Goal: Transaction & Acquisition: Purchase product/service

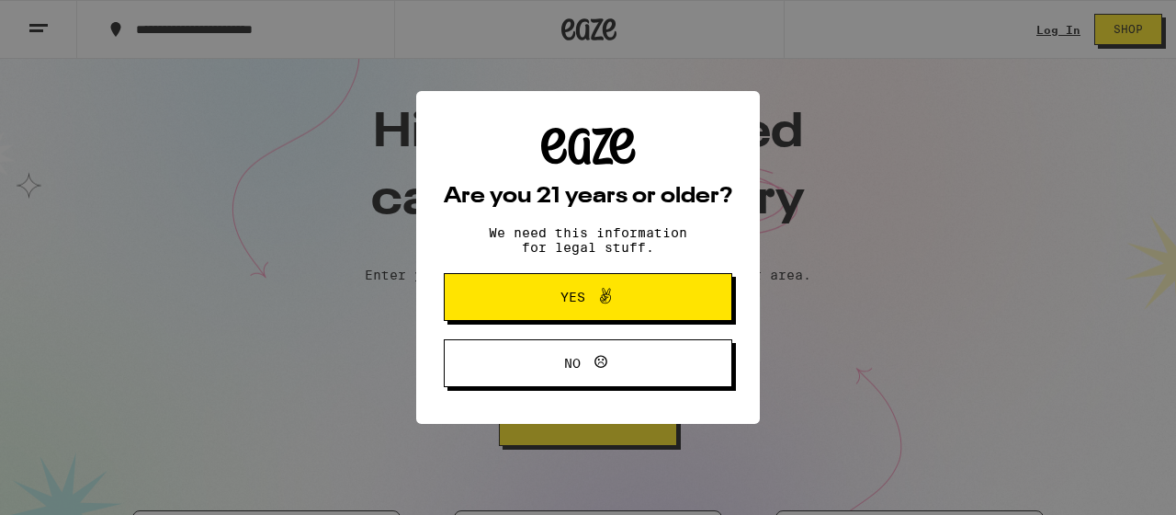
click at [482, 341] on div "Are you 21 years or older? We need this information for legal stuff. Yes No" at bounding box center [588, 257] width 1176 height 515
click at [493, 303] on button "Yes" at bounding box center [588, 297] width 289 height 48
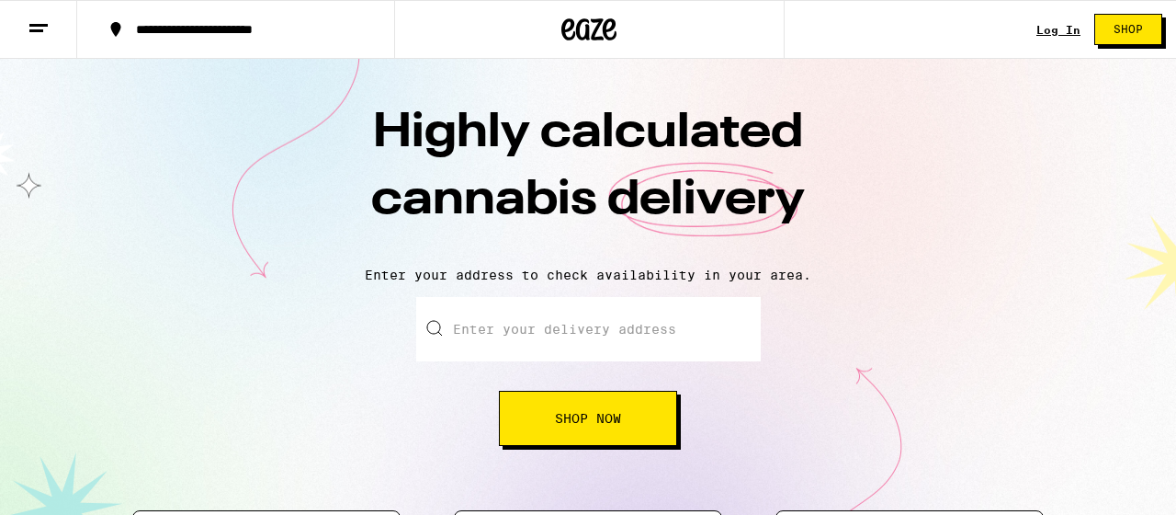
click at [499, 305] on input "Enter your delivery address" at bounding box center [588, 329] width 345 height 64
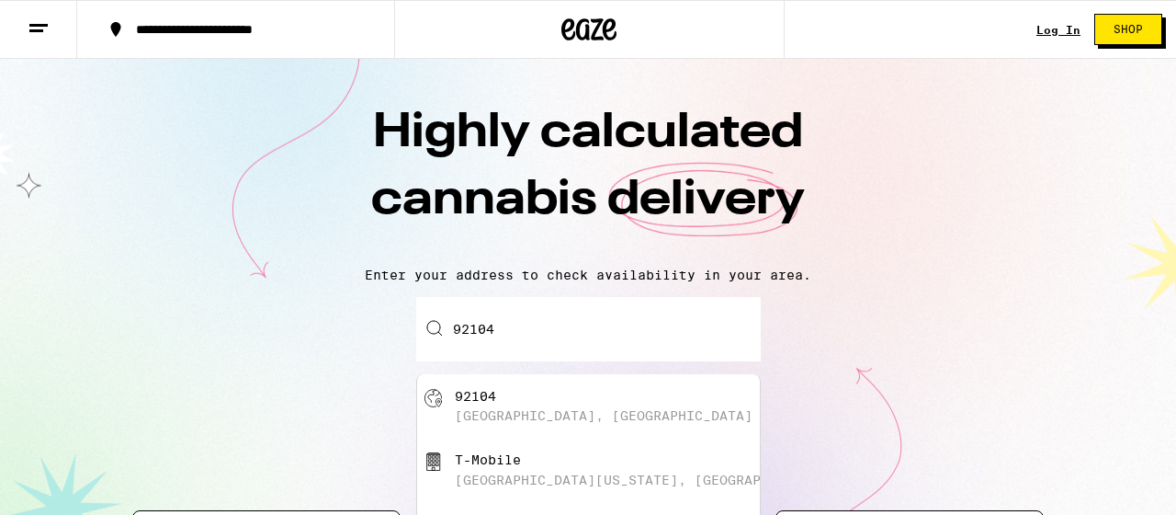
click at [533, 379] on div "[GEOGRAPHIC_DATA], [GEOGRAPHIC_DATA]" at bounding box center [588, 406] width 343 height 64
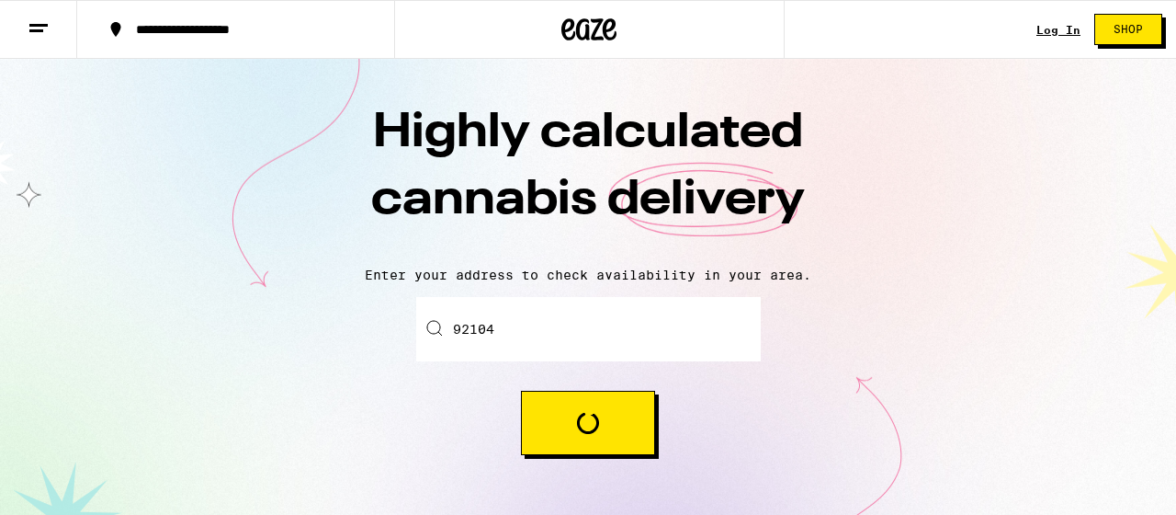
type input "[GEOGRAPHIC_DATA]"
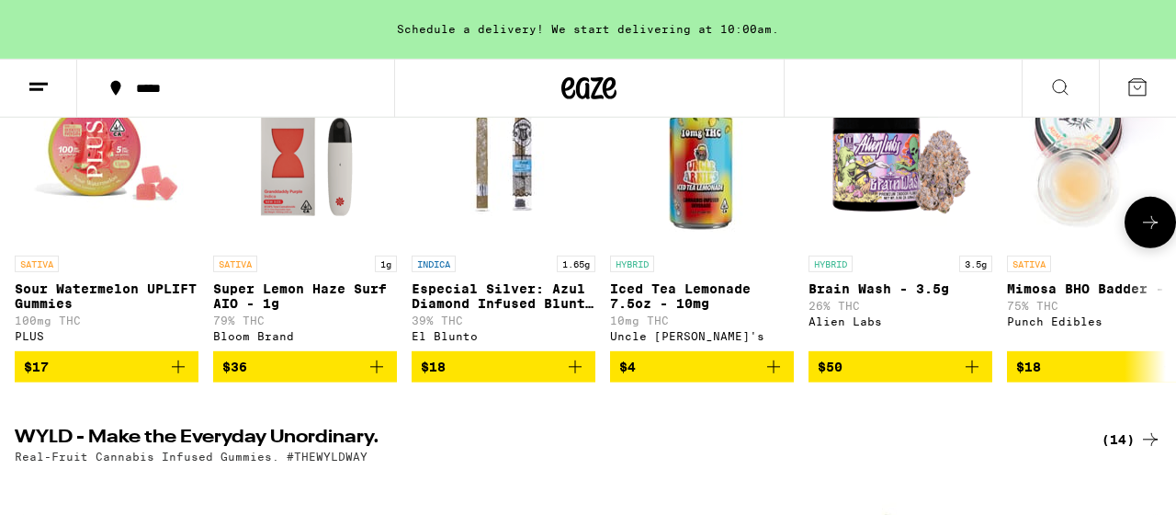
scroll to position [195, 0]
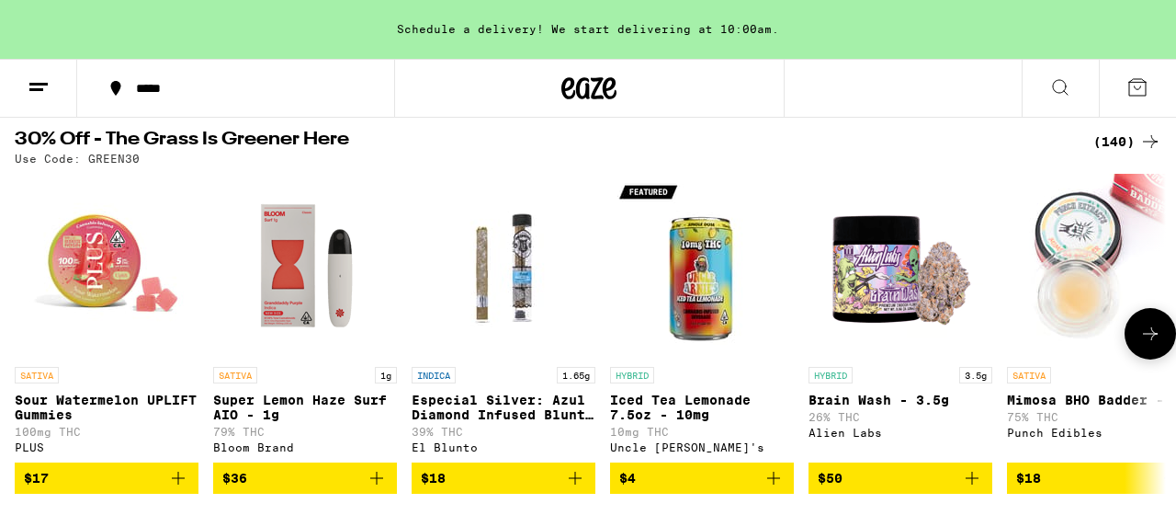
click at [1140, 345] on icon at bounding box center [1150, 334] width 22 height 22
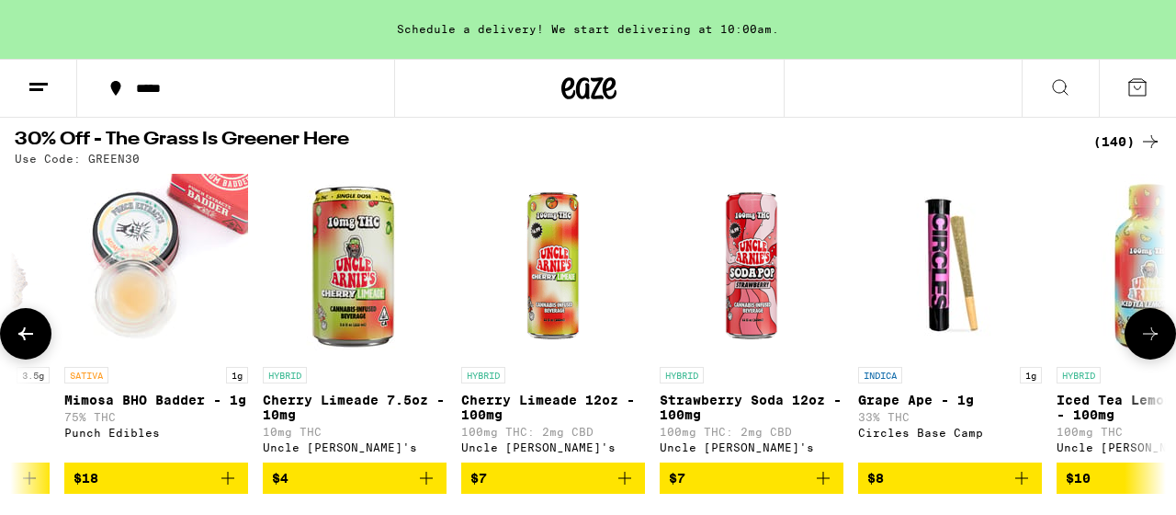
scroll to position [0, 946]
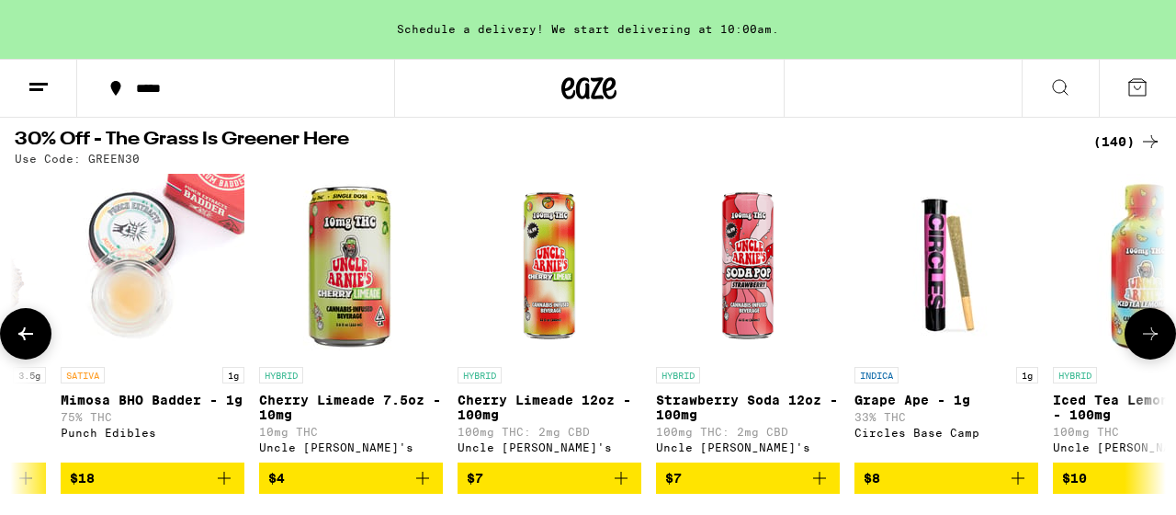
click at [1140, 345] on icon at bounding box center [1150, 334] width 22 height 22
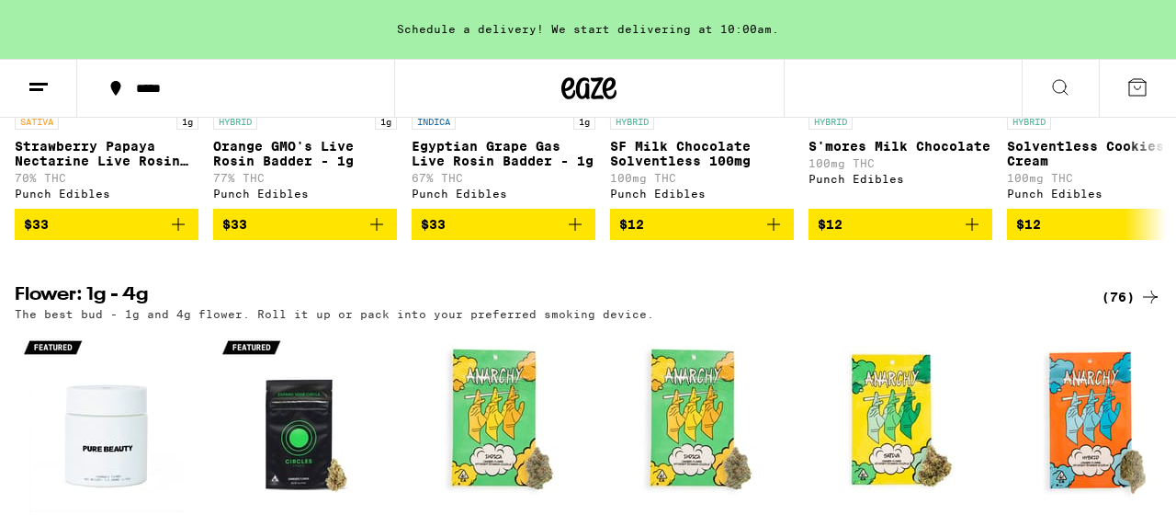
scroll to position [1461, 0]
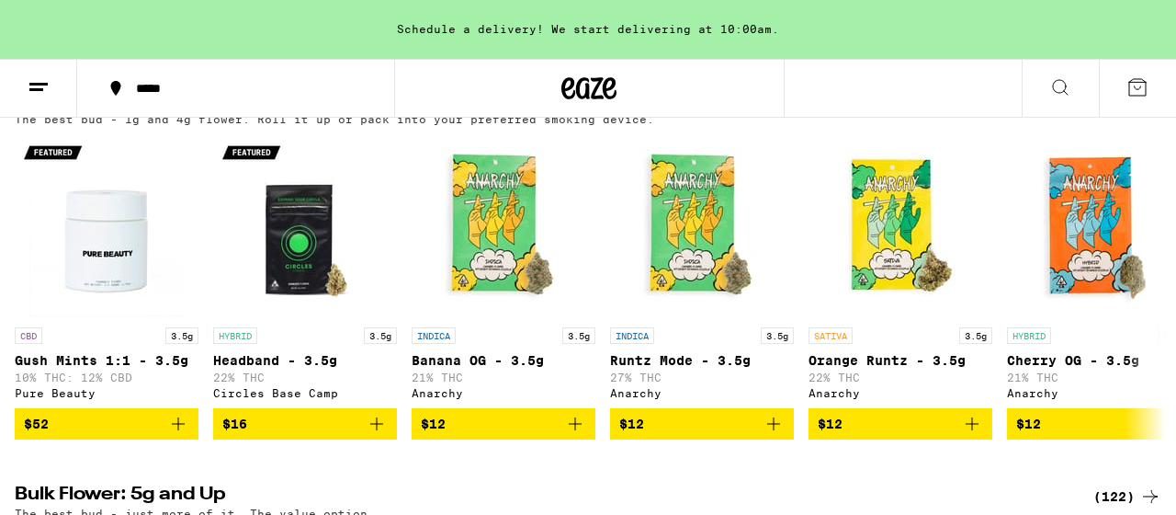
click at [1123, 113] on div "(76)" at bounding box center [1132, 102] width 60 height 22
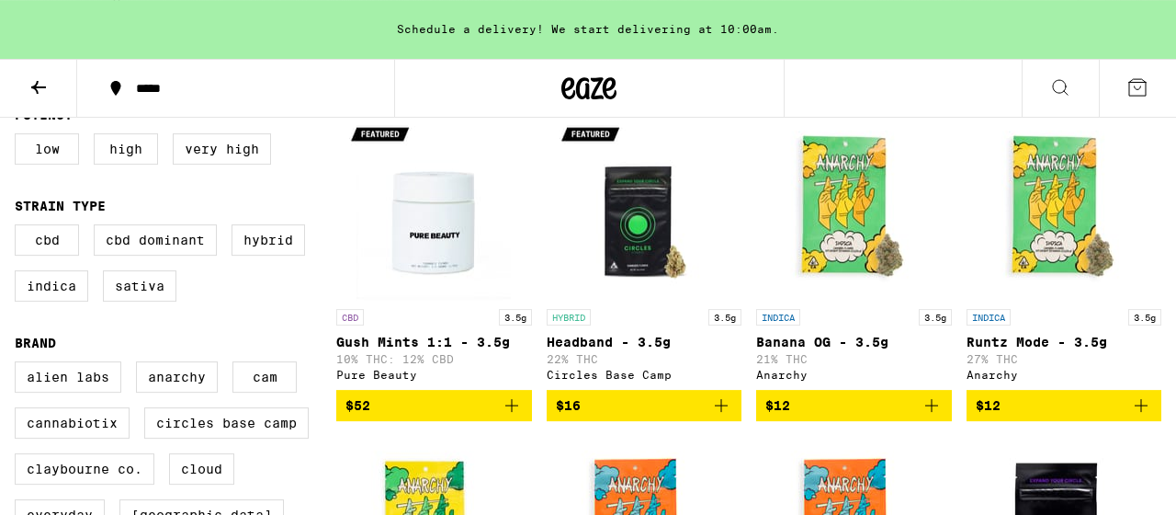
scroll to position [195, 0]
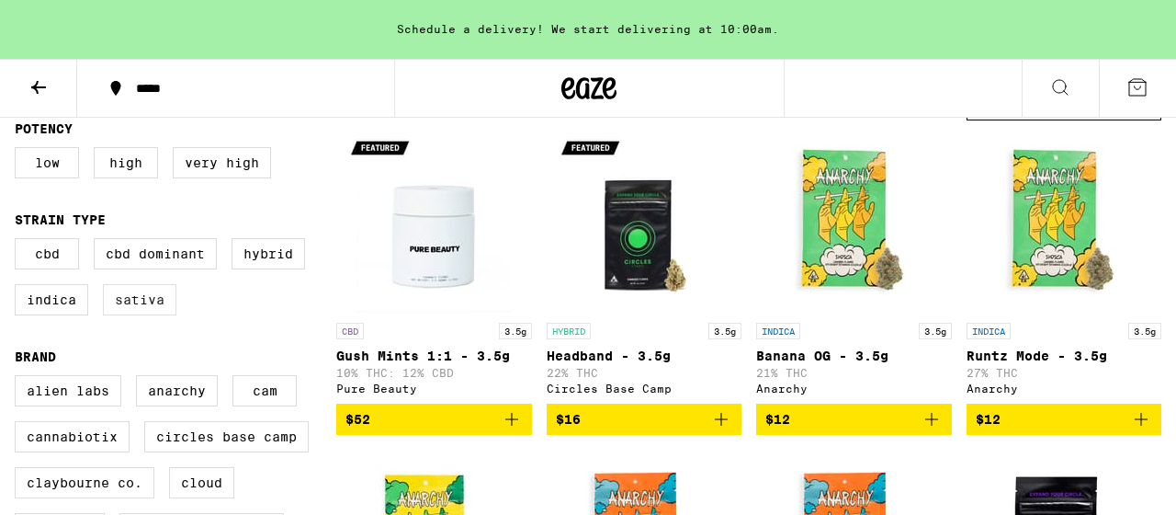
click at [164, 313] on label "Sativa" at bounding box center [140, 299] width 74 height 31
click at [19, 242] on input "Sativa" at bounding box center [18, 241] width 1 height 1
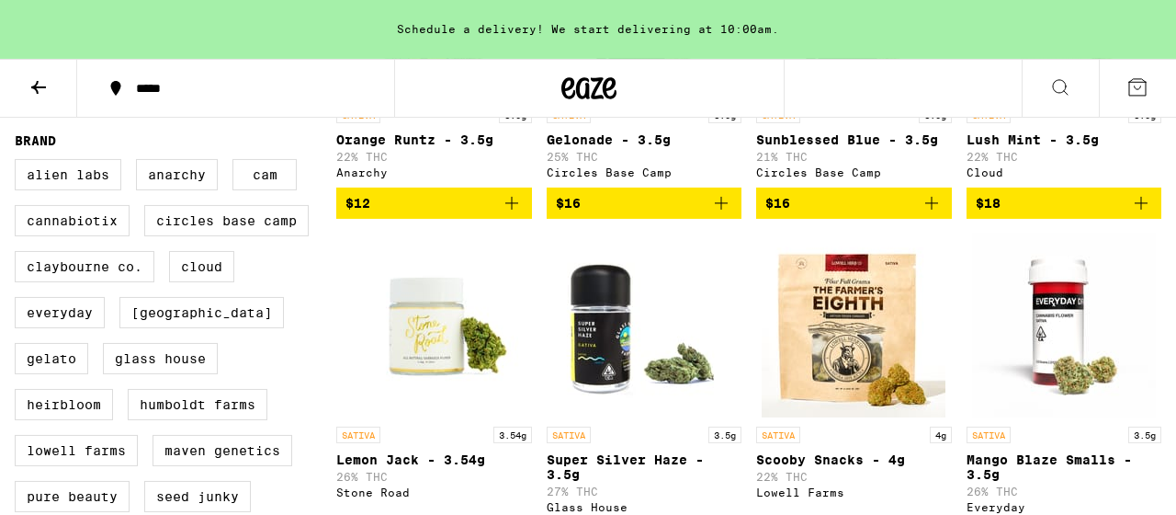
scroll to position [292, 0]
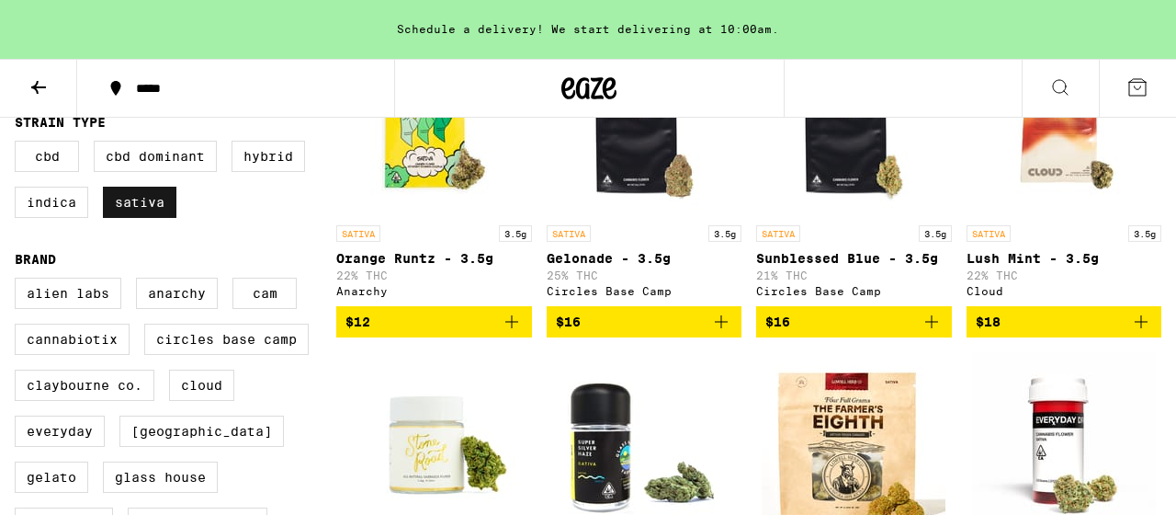
click at [142, 205] on label "Sativa" at bounding box center [140, 202] width 74 height 31
click at [19, 144] on input "Sativa" at bounding box center [18, 143] width 1 height 1
checkbox input "false"
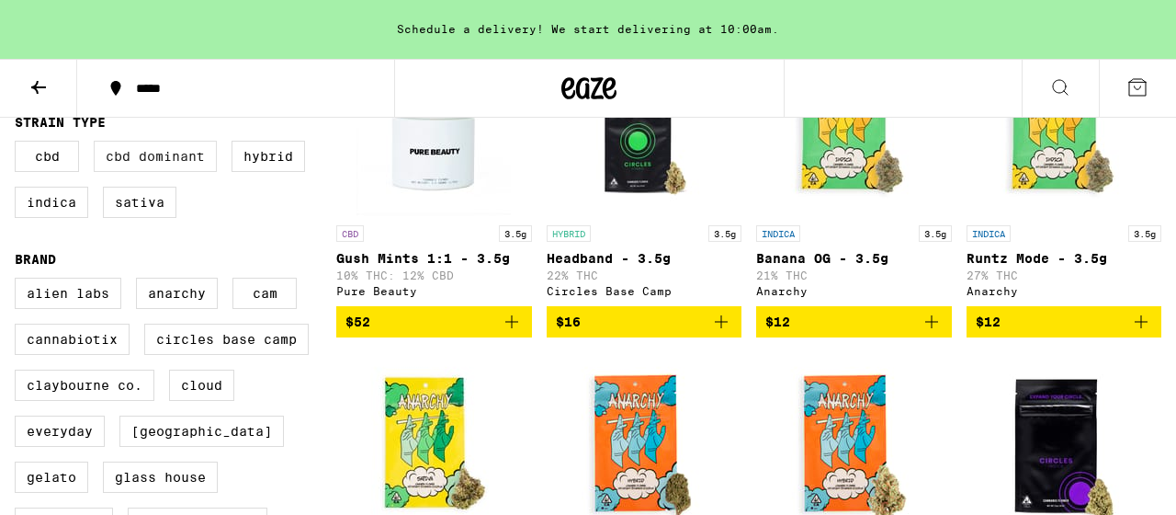
click at [186, 169] on label "CBD Dominant" at bounding box center [155, 156] width 123 height 31
click at [19, 144] on input "CBD Dominant" at bounding box center [18, 143] width 1 height 1
checkbox input "true"
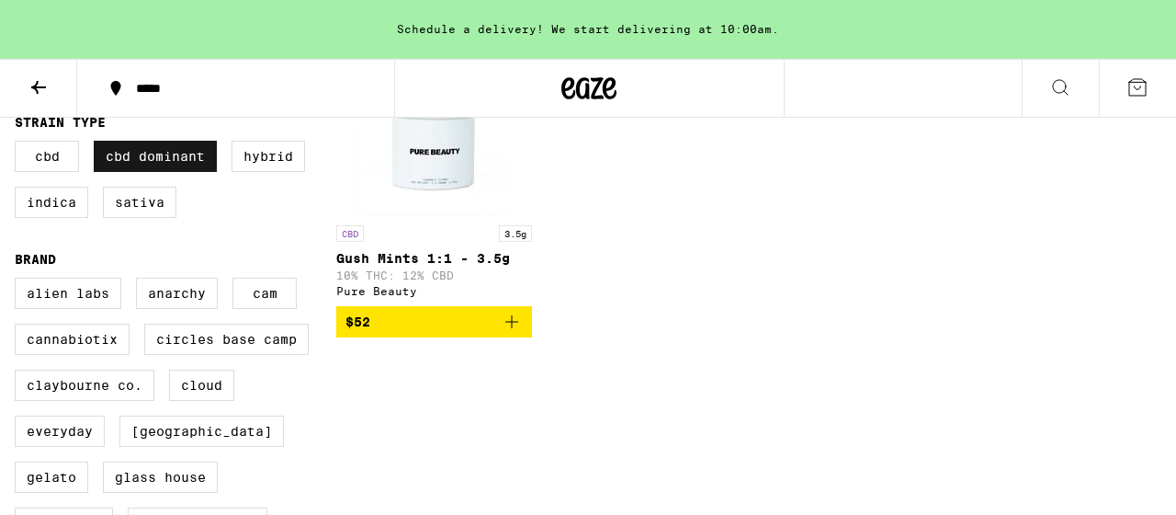
click at [117, 160] on label "CBD Dominant" at bounding box center [155, 156] width 123 height 31
click at [57, 165] on label "CBD" at bounding box center [47, 156] width 64 height 31
click at [19, 144] on input "CBD" at bounding box center [18, 143] width 1 height 1
click at [57, 164] on label "CBD" at bounding box center [47, 156] width 64 height 31
click at [19, 144] on input "CBD" at bounding box center [18, 143] width 1 height 1
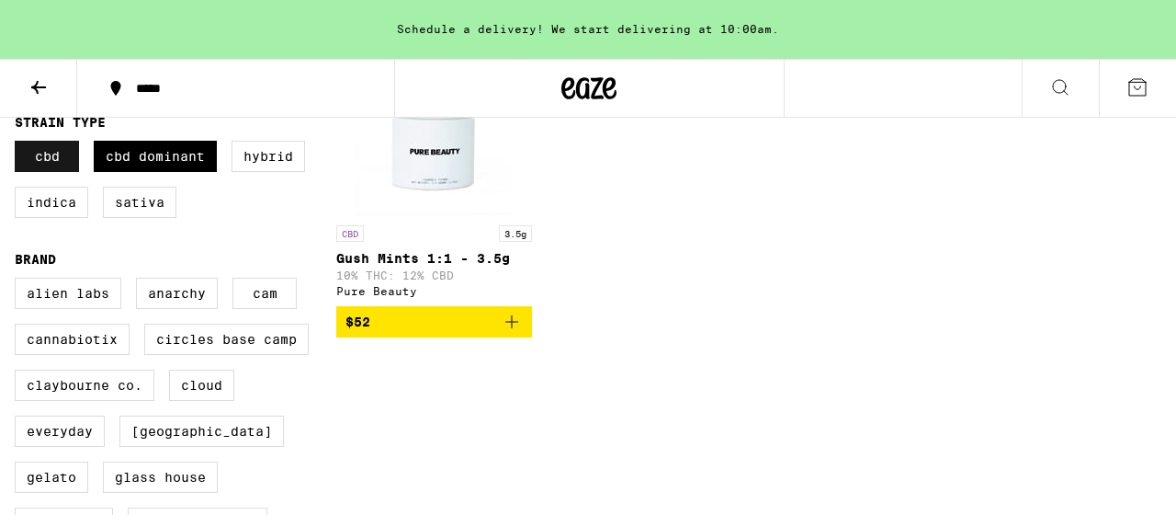
checkbox input "false"
click at [149, 161] on label "CBD Dominant" at bounding box center [155, 156] width 123 height 31
click at [19, 144] on input "CBD Dominant" at bounding box center [18, 143] width 1 height 1
checkbox input "false"
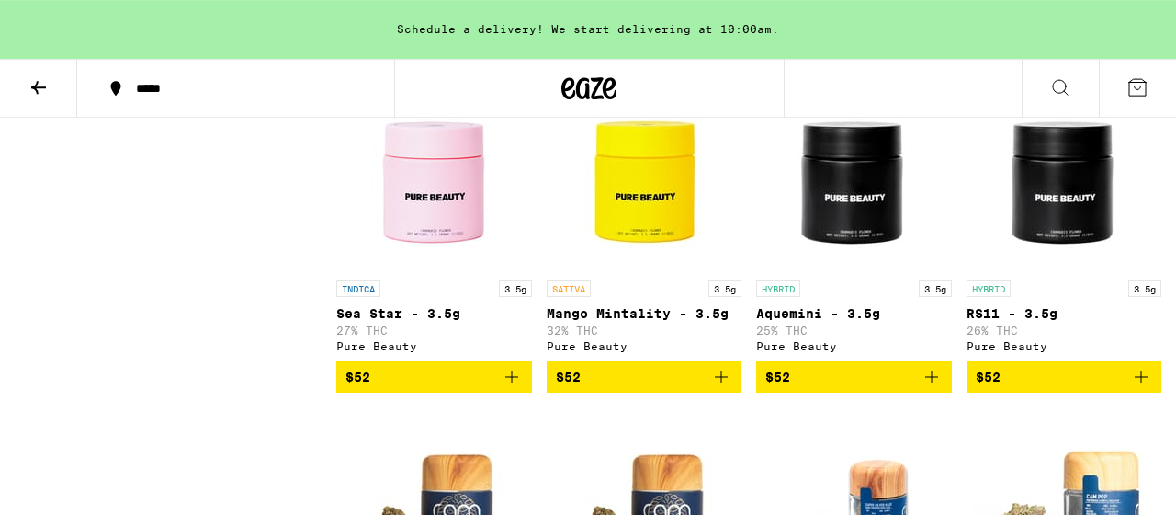
scroll to position [4773, 0]
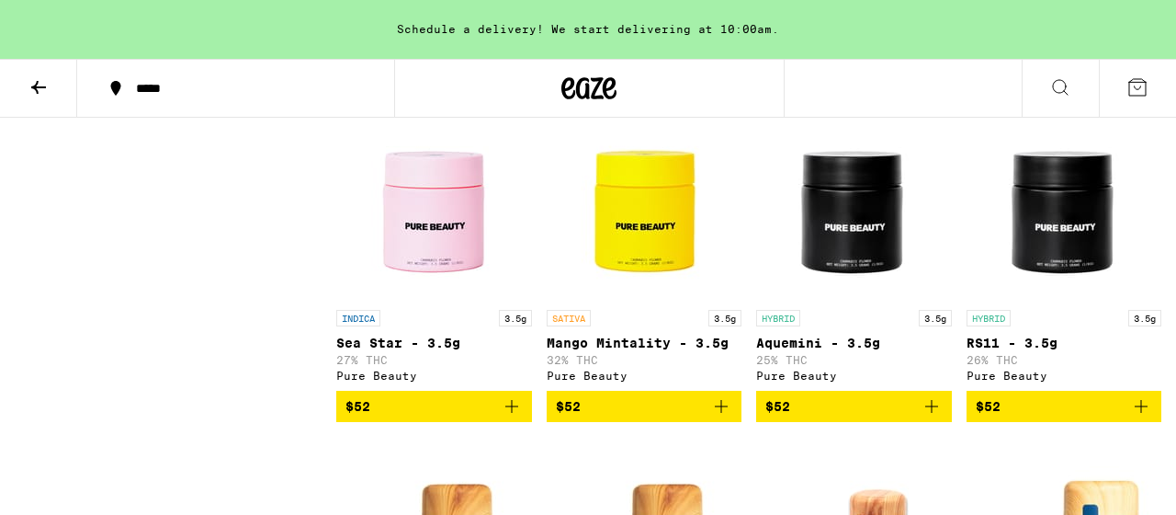
click at [645, 275] on img "Open page for Mango Mintality - 3.5g from Pure Beauty" at bounding box center [644, 209] width 184 height 184
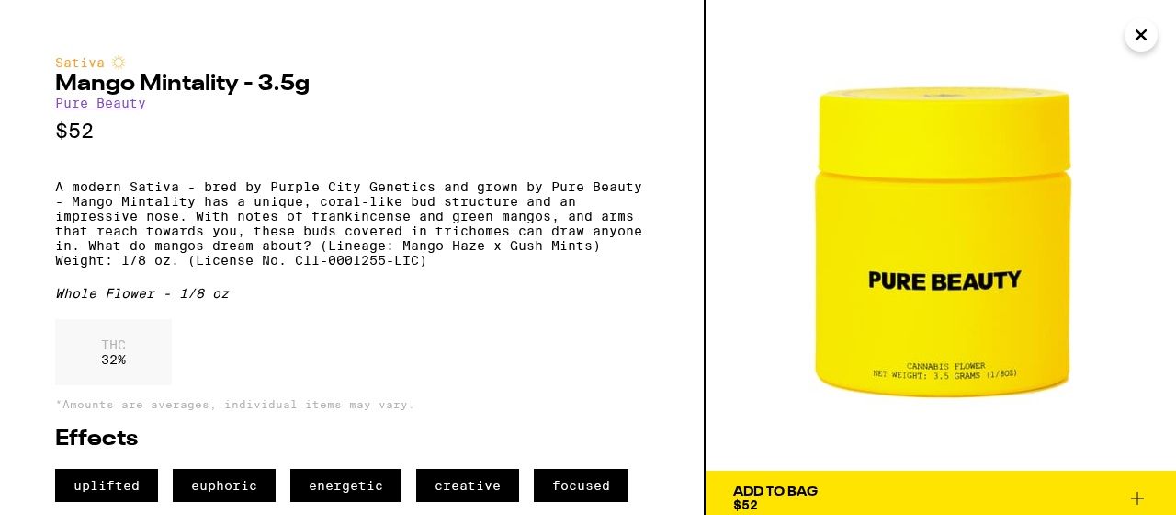
click at [1148, 39] on icon "Close" at bounding box center [1141, 35] width 22 height 28
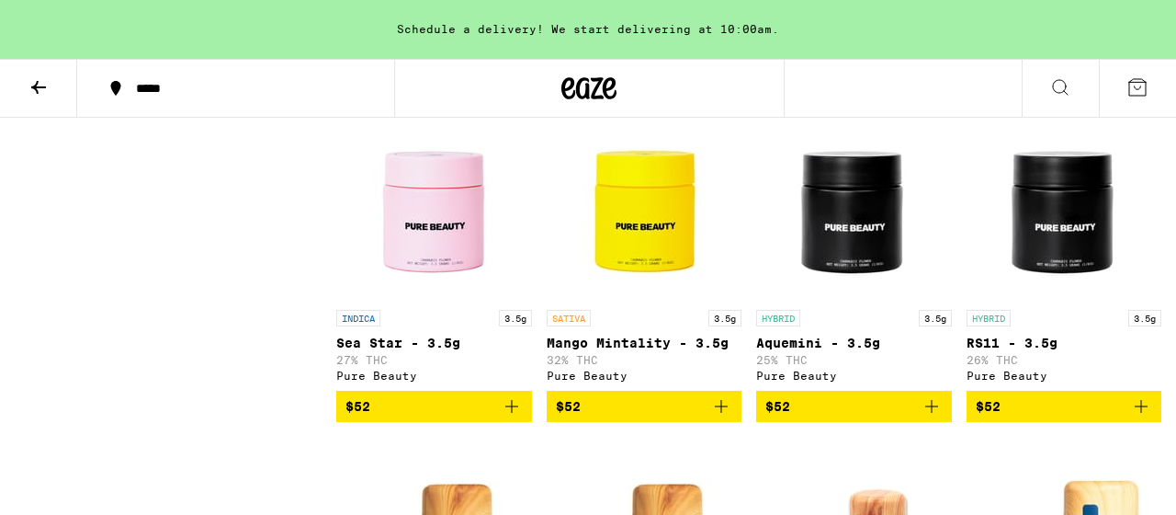
click at [851, 286] on img "Open page for Aquemini - 3.5g from Pure Beauty" at bounding box center [854, 209] width 184 height 184
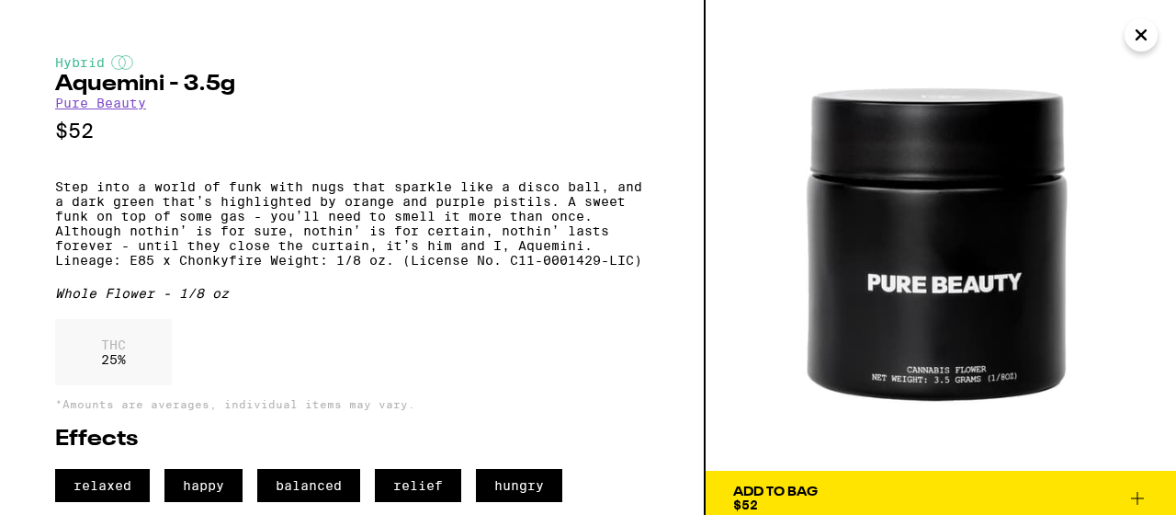
click at [1144, 37] on icon "Close" at bounding box center [1141, 34] width 9 height 9
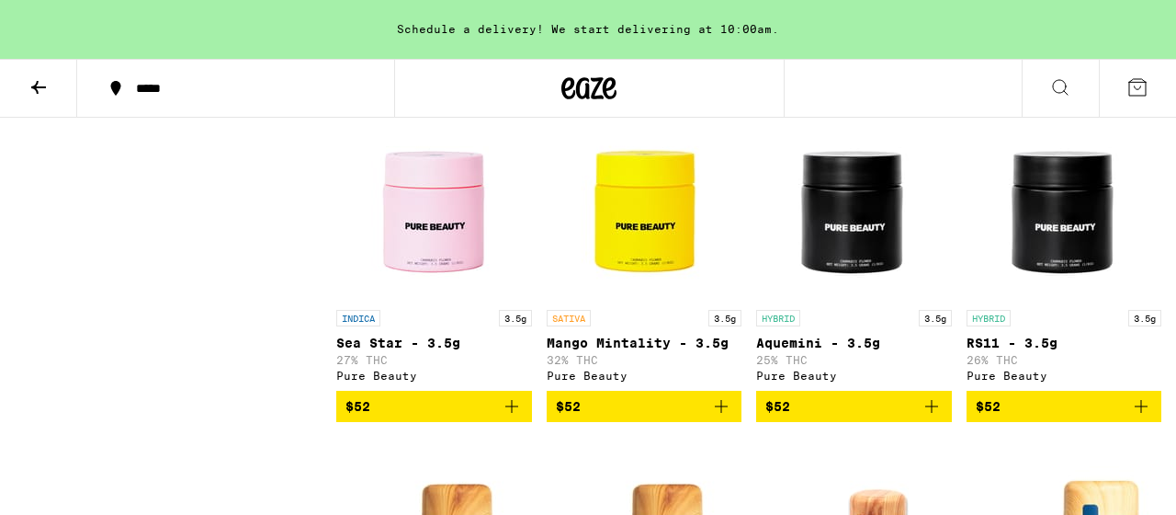
click at [1074, 277] on img "Open page for RS11 - 3.5g from Pure Beauty" at bounding box center [1064, 209] width 184 height 184
